Goal: Information Seeking & Learning: Learn about a topic

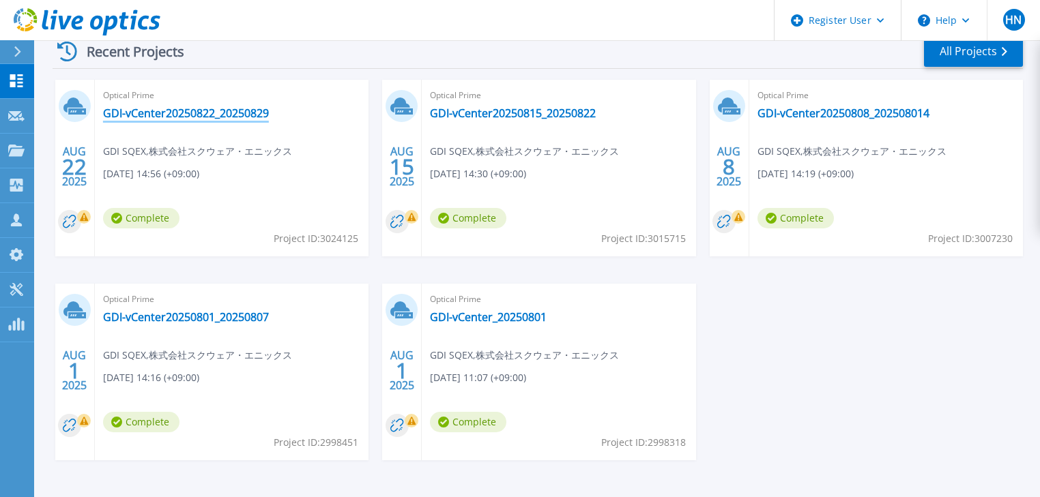
scroll to position [218, 0]
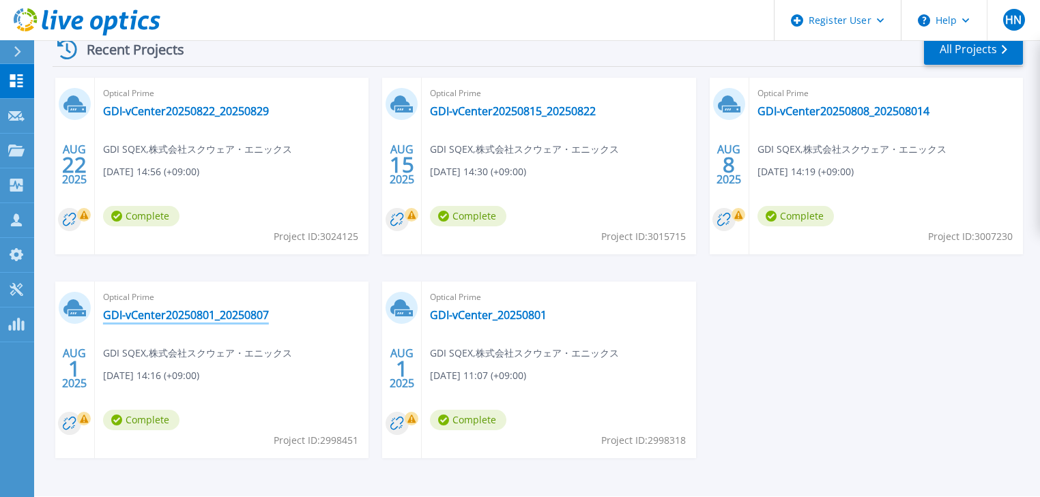
click at [258, 316] on link "GDI-vCenter20250801_20250807" at bounding box center [186, 315] width 166 height 14
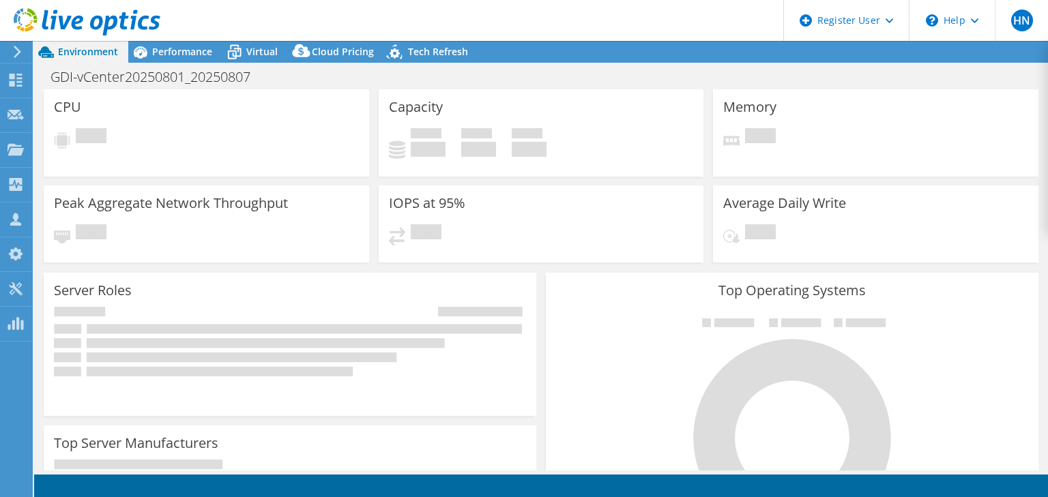
select select "USD"
select select "[GEOGRAPHIC_DATA]"
select select "JPY"
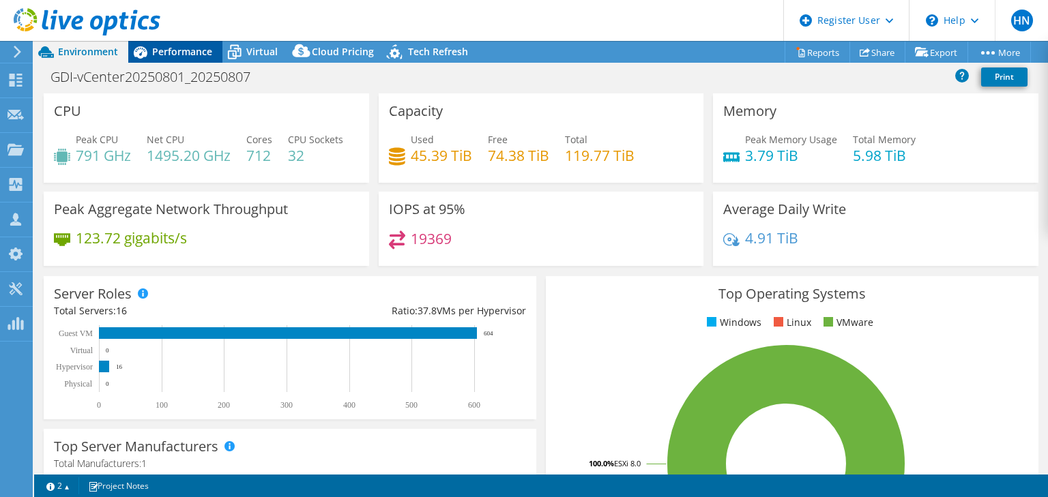
click at [165, 44] on div "Performance" at bounding box center [175, 52] width 94 height 22
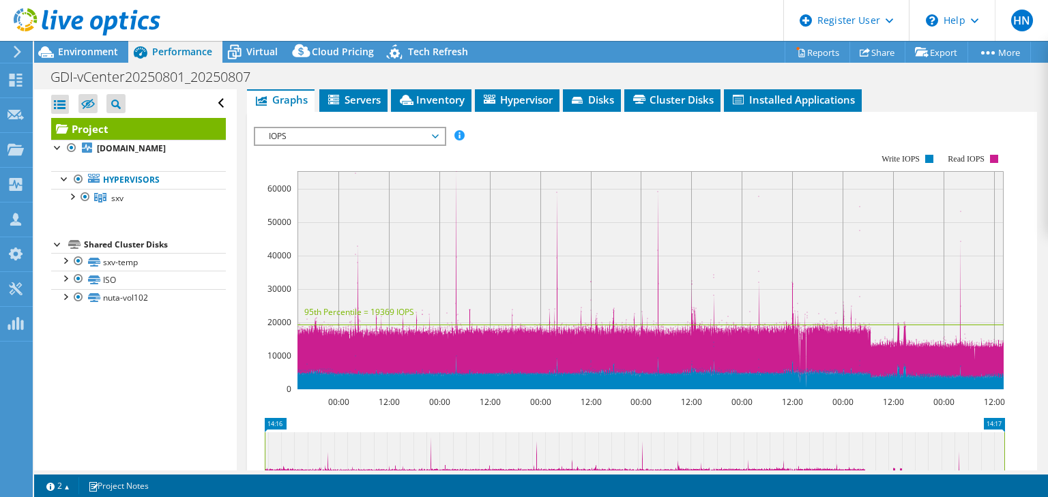
scroll to position [328, 0]
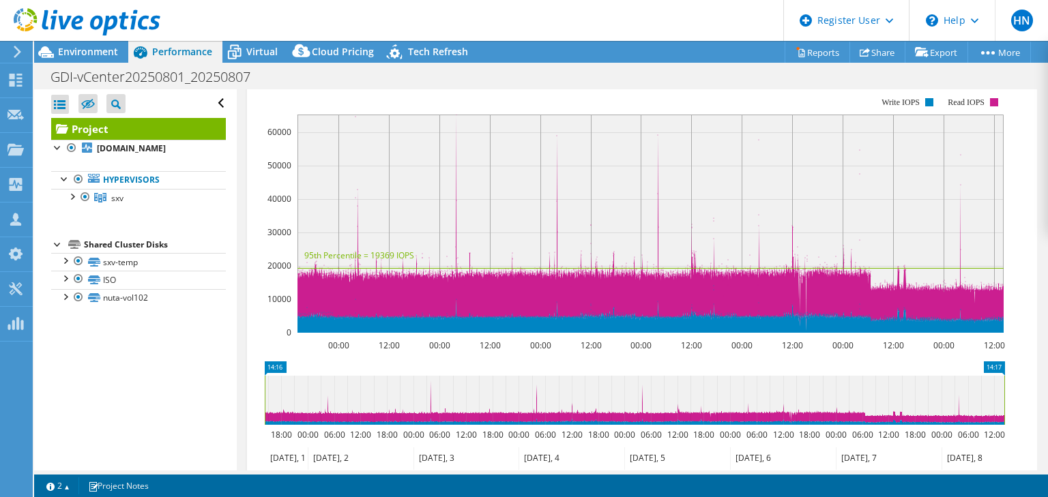
click at [432, 88] on span "IOPS" at bounding box center [349, 80] width 175 height 16
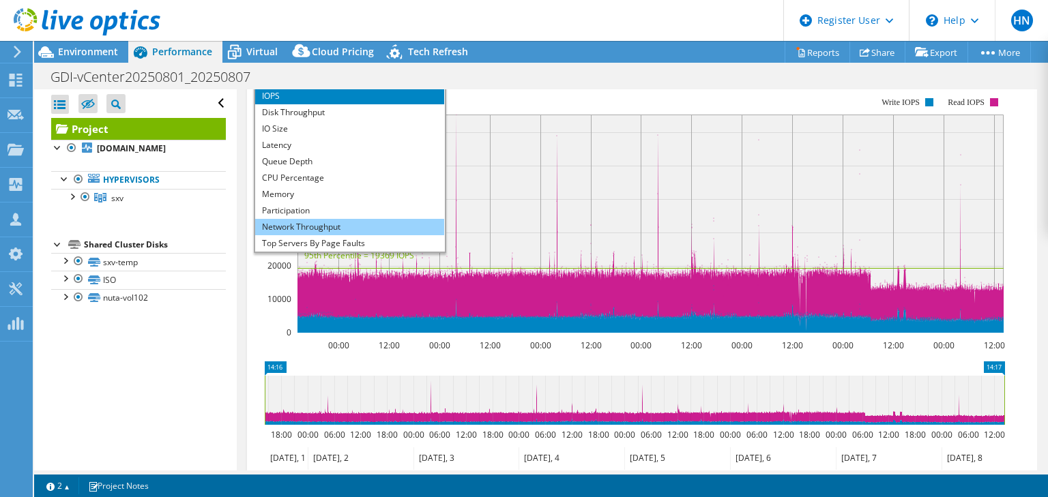
click at [379, 235] on li "Network Throughput" at bounding box center [349, 227] width 189 height 16
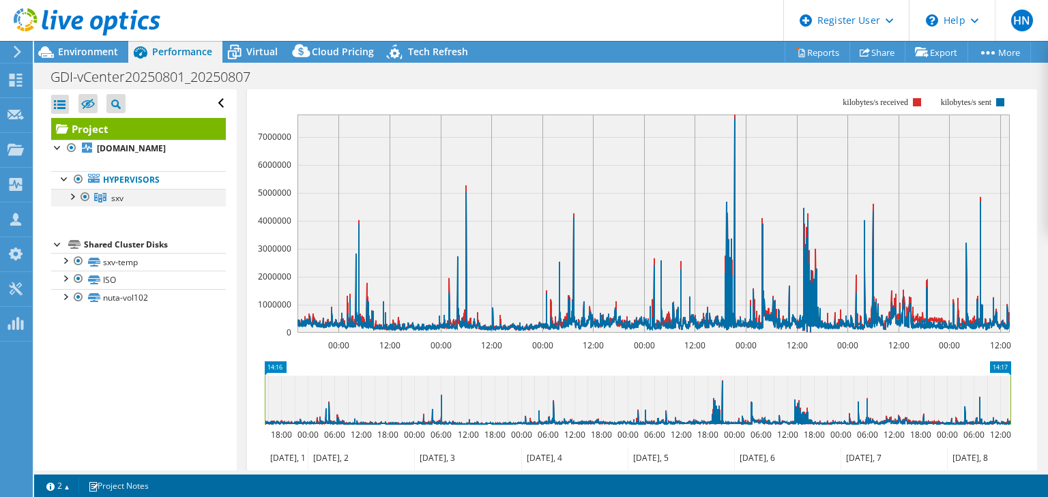
click at [75, 203] on div at bounding box center [72, 196] width 14 height 14
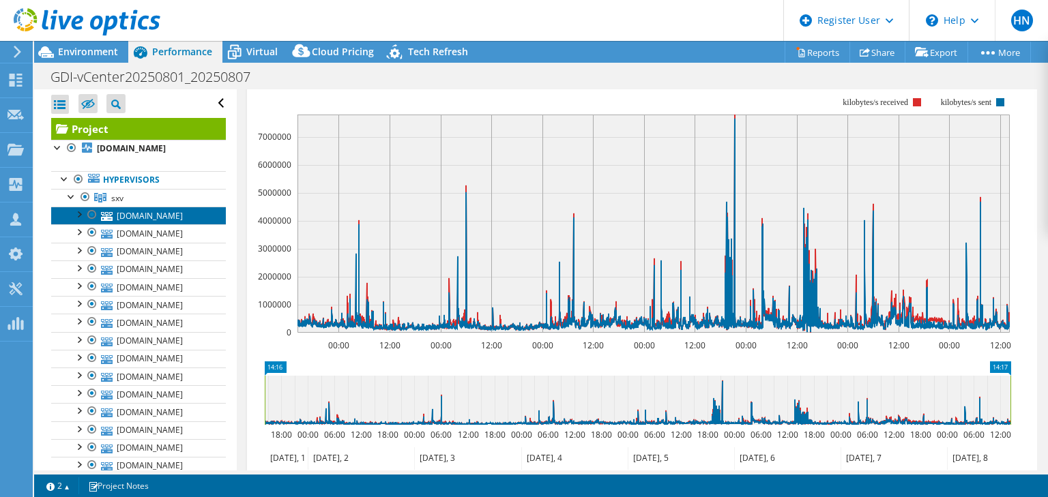
click at [176, 224] on link "[DOMAIN_NAME]" at bounding box center [138, 216] width 175 height 18
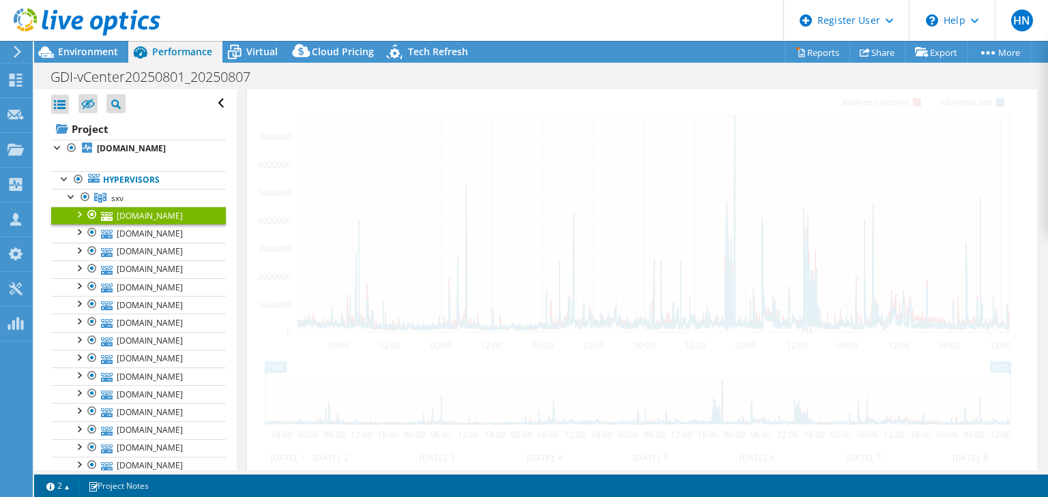
scroll to position [233, 0]
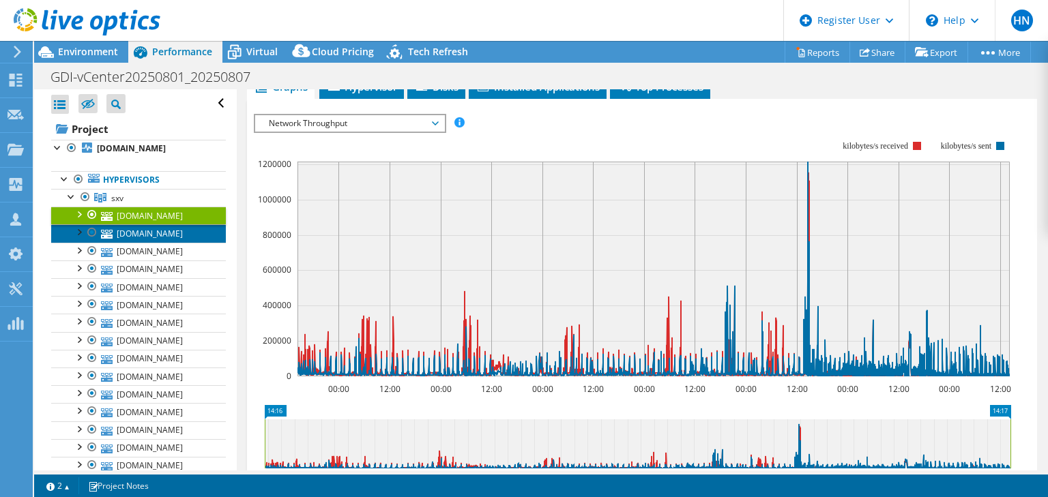
click at [182, 242] on link "[DOMAIN_NAME]" at bounding box center [138, 233] width 175 height 18
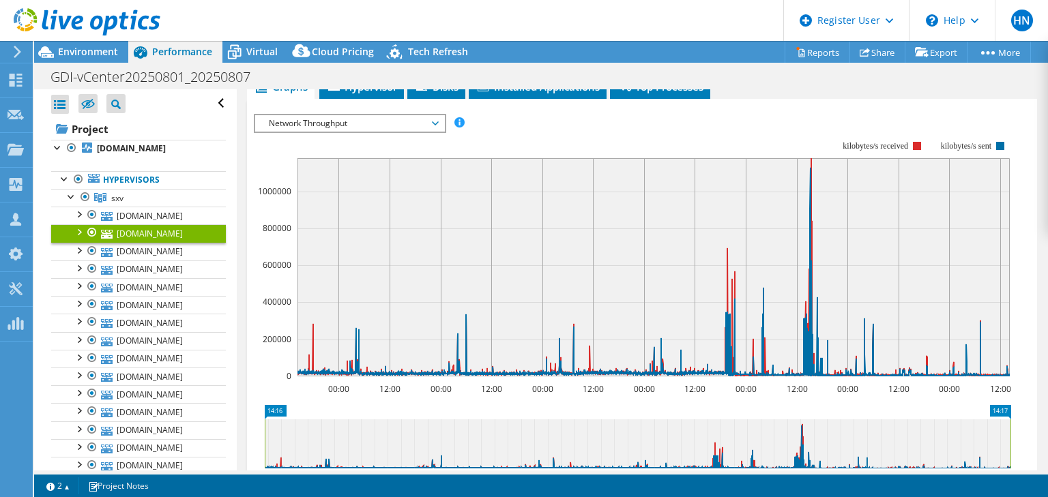
scroll to position [244, 0]
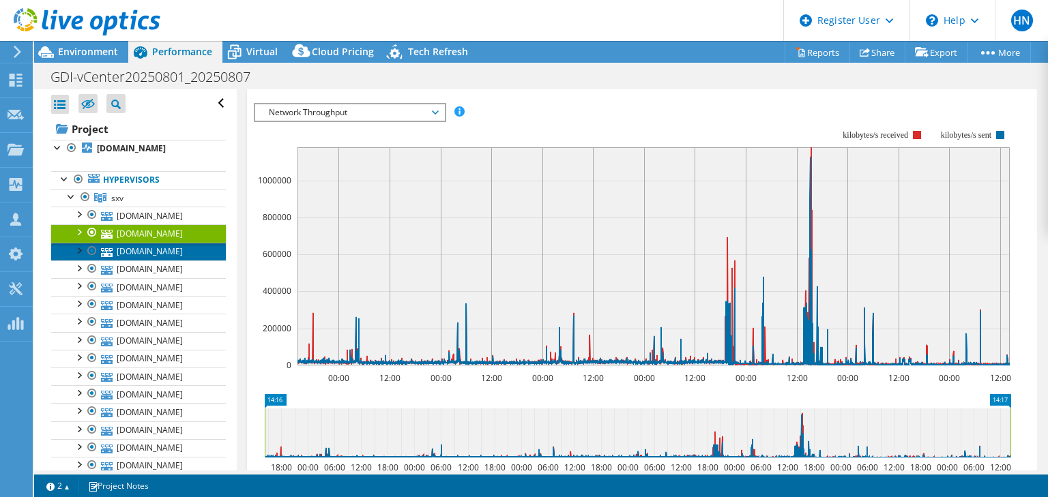
click at [142, 261] on link "[DOMAIN_NAME]" at bounding box center [138, 252] width 175 height 18
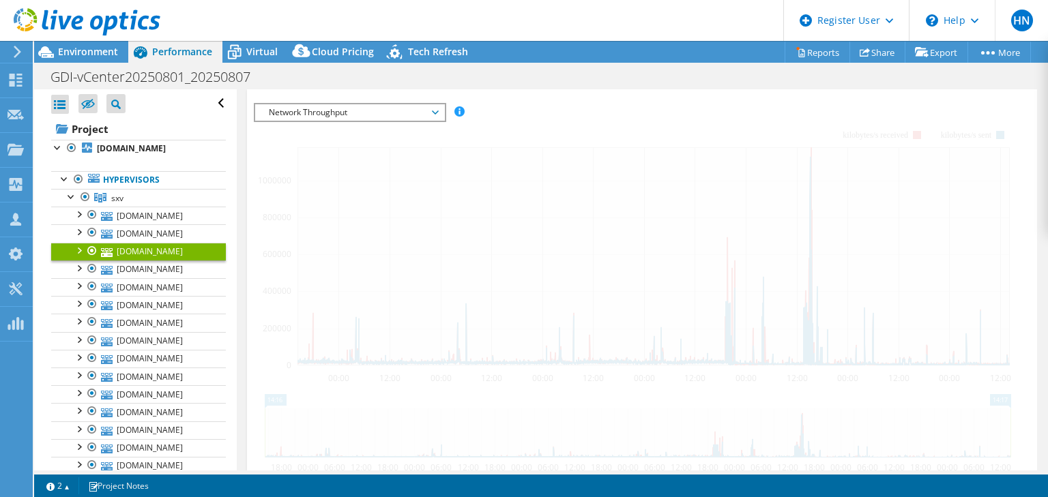
scroll to position [233, 0]
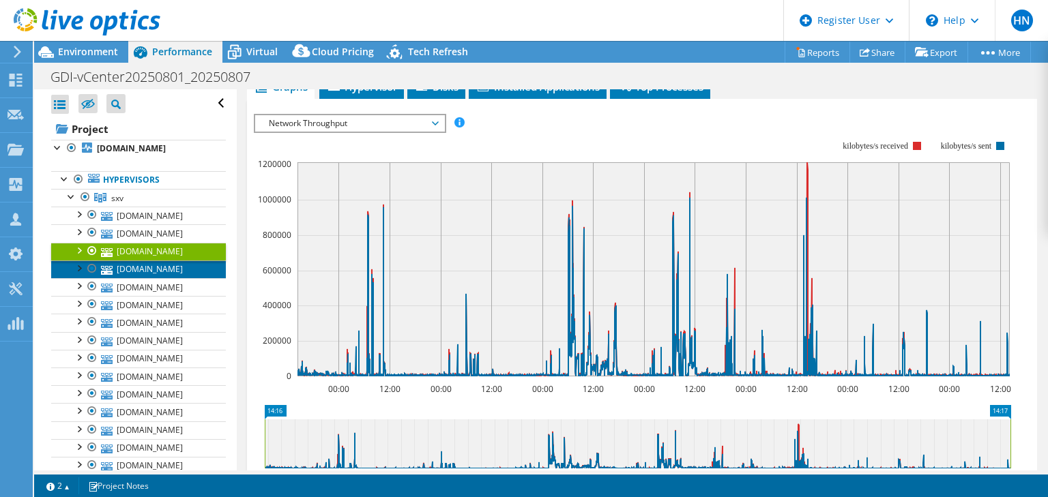
click at [143, 278] on link "[DOMAIN_NAME]" at bounding box center [138, 270] width 175 height 18
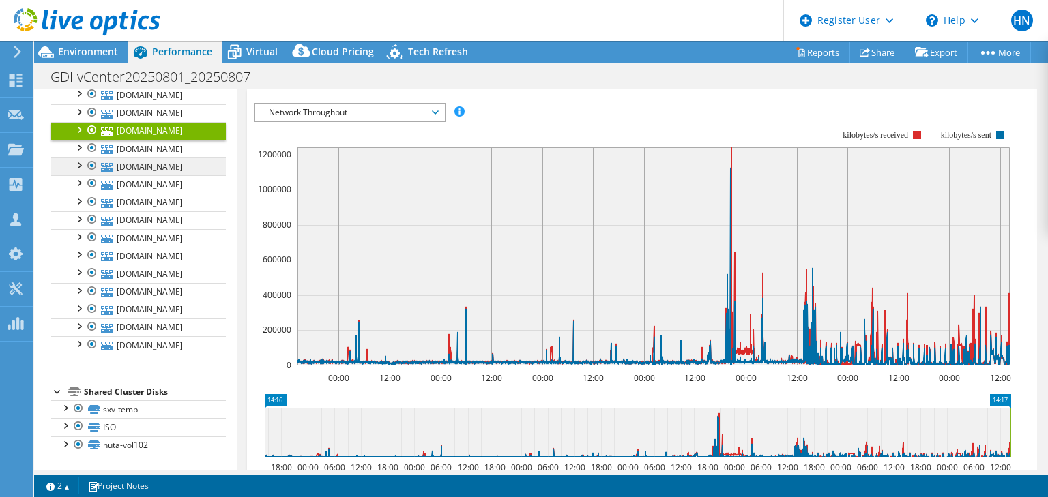
scroll to position [164, 0]
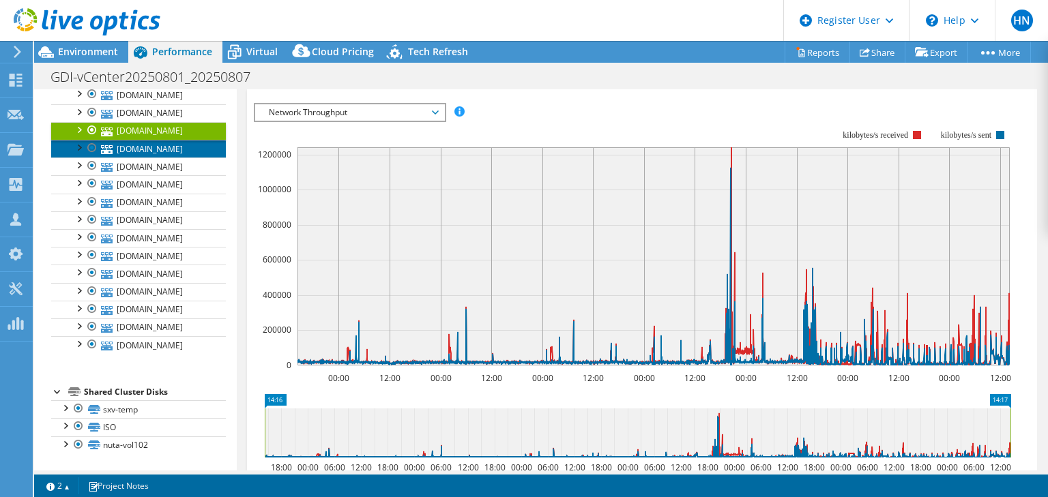
click at [169, 158] on link "[DOMAIN_NAME]" at bounding box center [138, 149] width 175 height 18
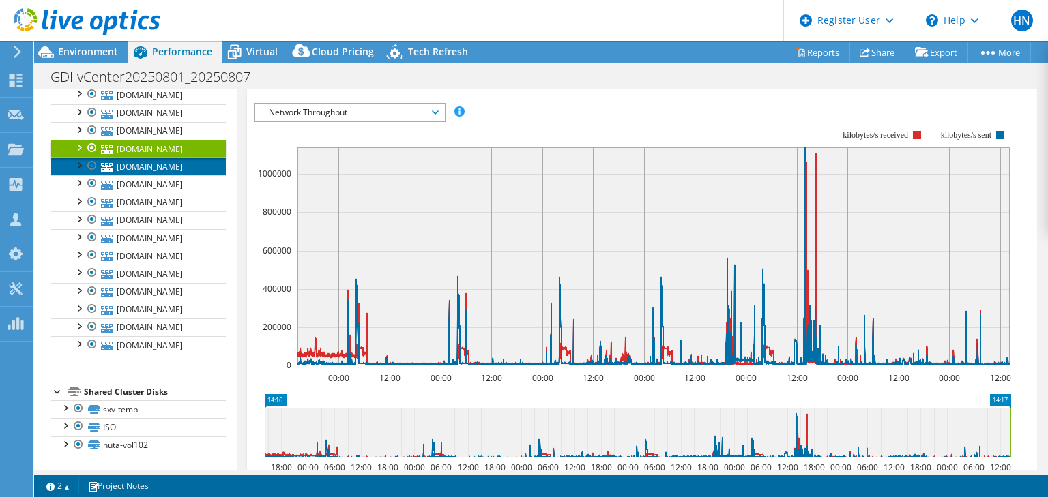
click at [185, 175] on link "[DOMAIN_NAME]" at bounding box center [138, 167] width 175 height 18
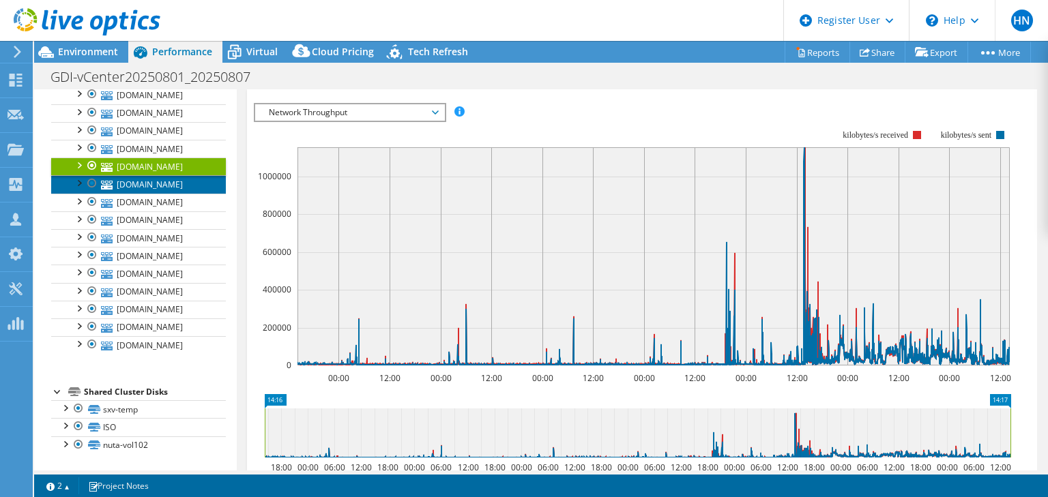
click at [182, 193] on link "[DOMAIN_NAME]" at bounding box center [138, 184] width 175 height 18
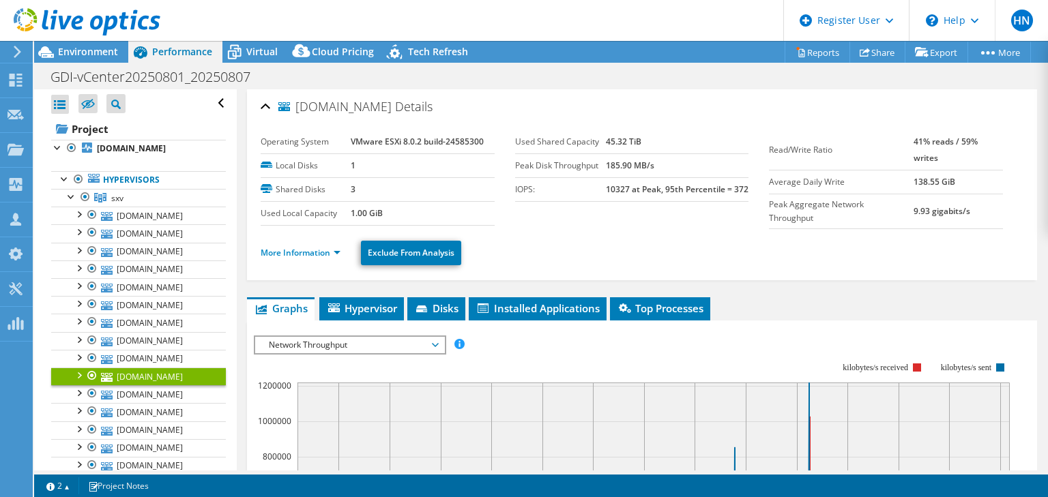
select select "[GEOGRAPHIC_DATA]"
select select "JPY"
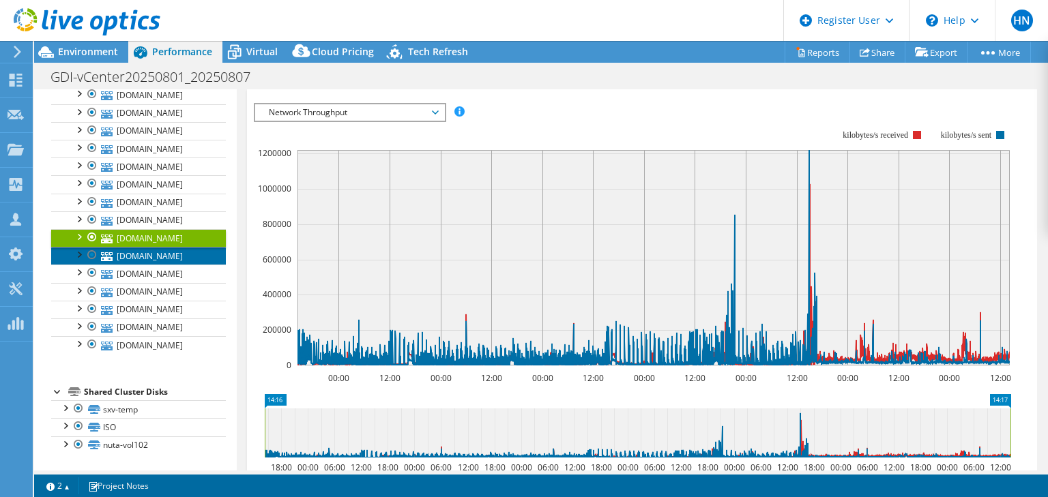
drag, startPoint x: 0, startPoint y: 0, endPoint x: 171, endPoint y: 344, distance: 383.9
click at [171, 265] on link "[DOMAIN_NAME]" at bounding box center [138, 256] width 175 height 18
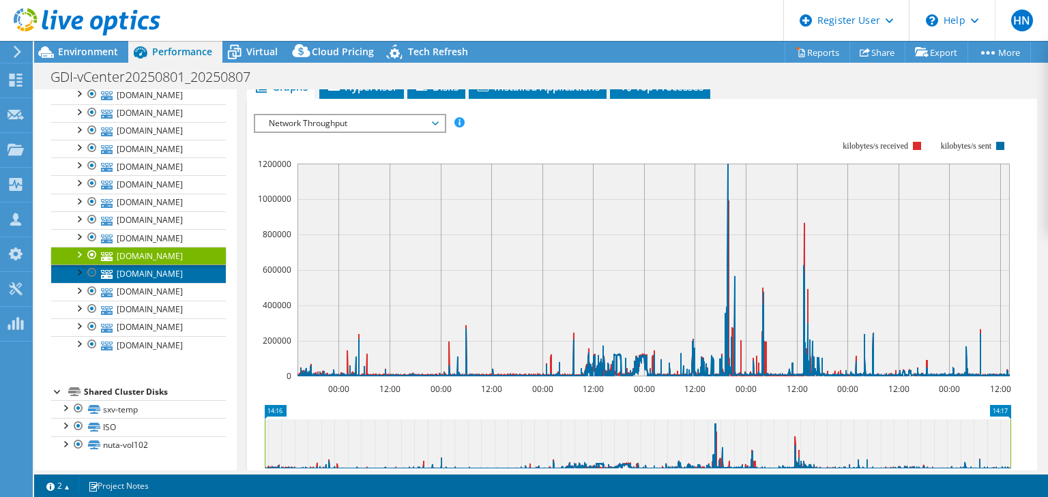
click at [171, 282] on link "[DOMAIN_NAME]" at bounding box center [138, 274] width 175 height 18
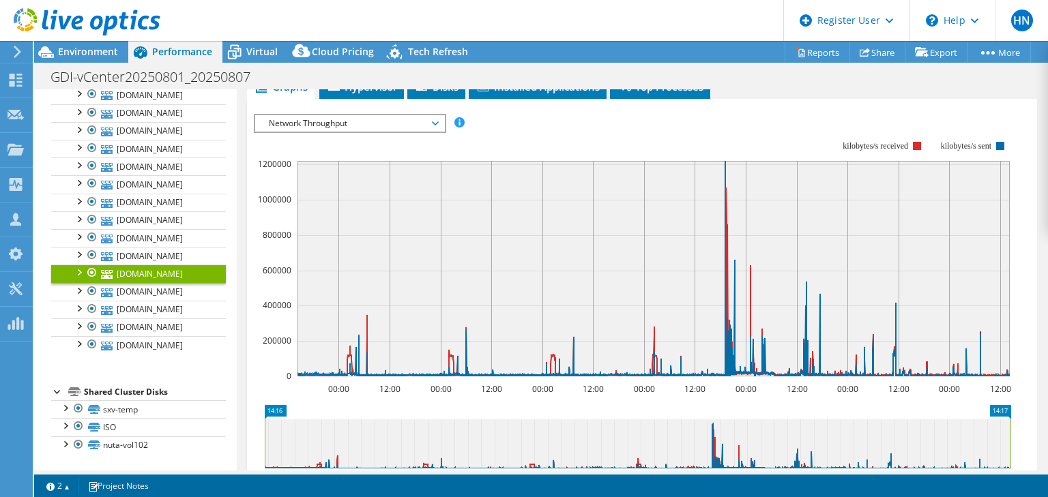
scroll to position [382, 0]
click at [172, 301] on link "[DOMAIN_NAME]" at bounding box center [138, 292] width 175 height 18
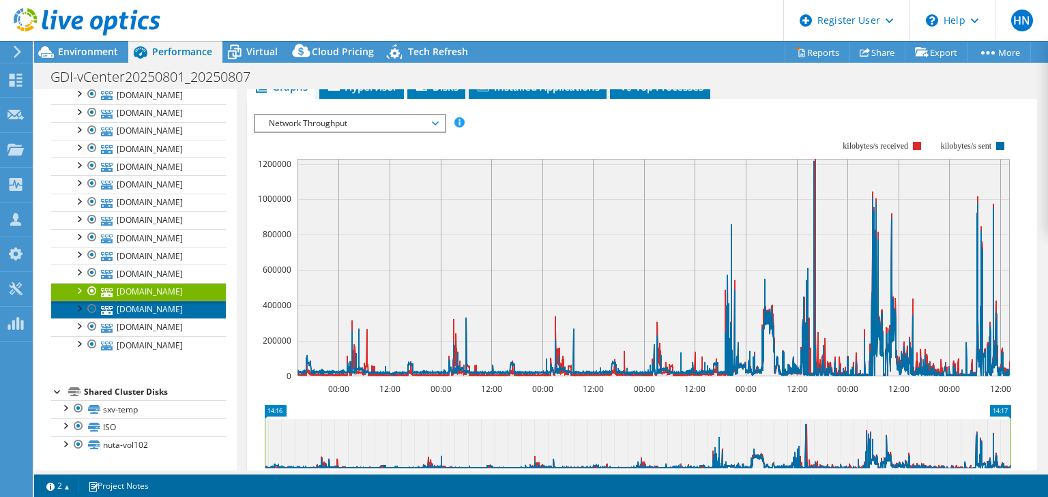
click at [172, 319] on link "[DOMAIN_NAME]" at bounding box center [138, 310] width 175 height 18
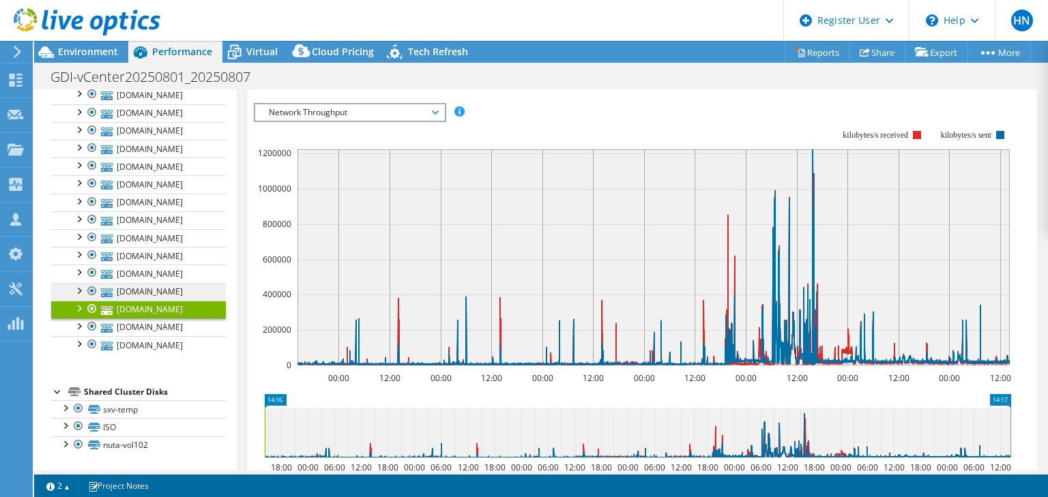
scroll to position [437, 0]
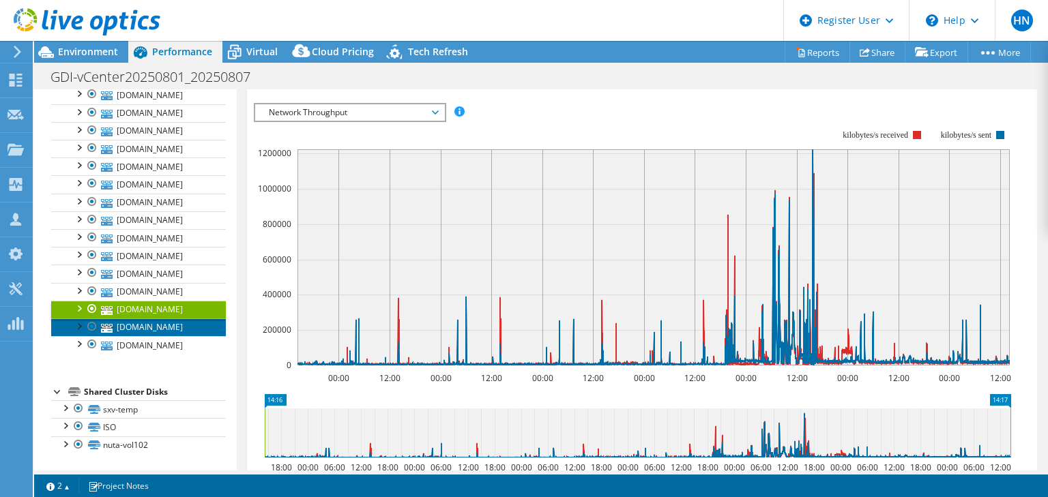
click at [172, 336] on link "[DOMAIN_NAME]" at bounding box center [138, 328] width 175 height 18
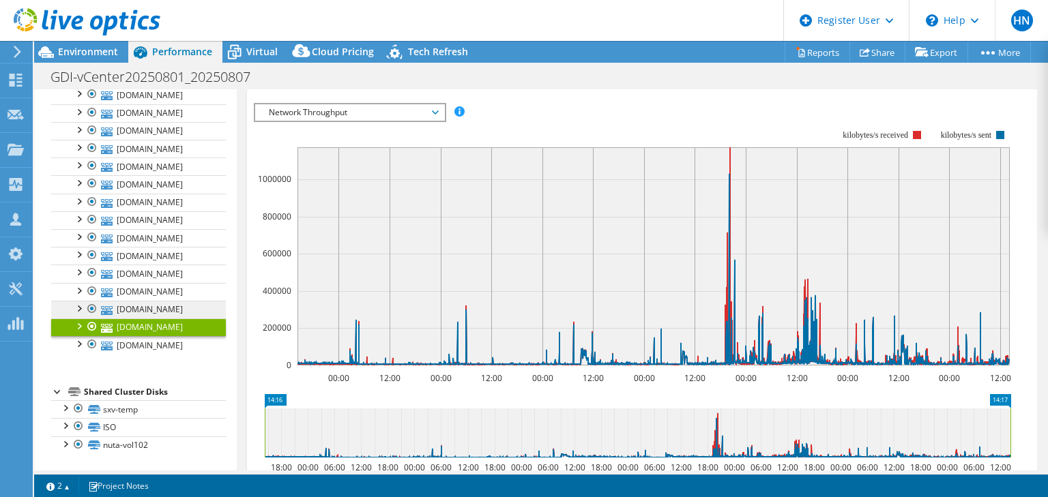
scroll to position [546, 0]
click at [178, 351] on link "[DOMAIN_NAME]" at bounding box center [138, 345] width 175 height 18
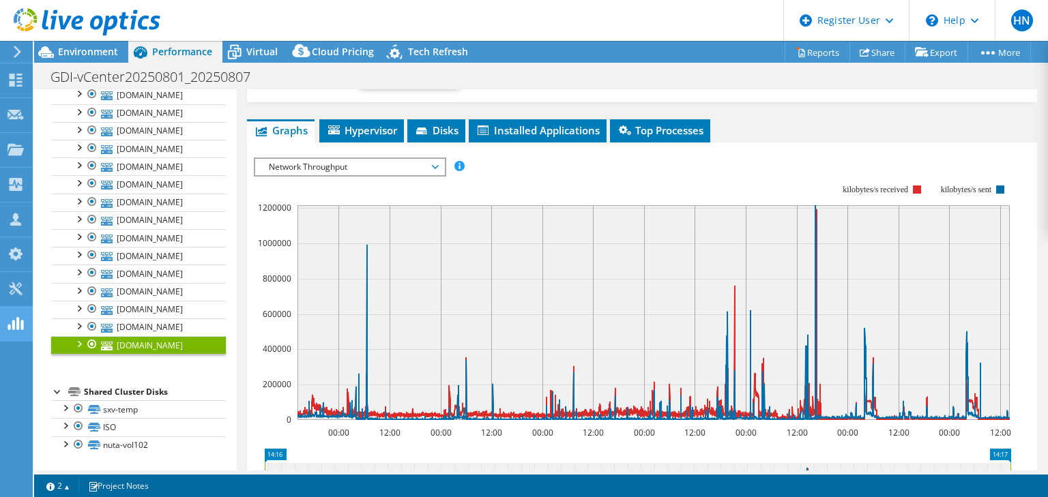
scroll to position [553, 0]
